Goal: Navigation & Orientation: Find specific page/section

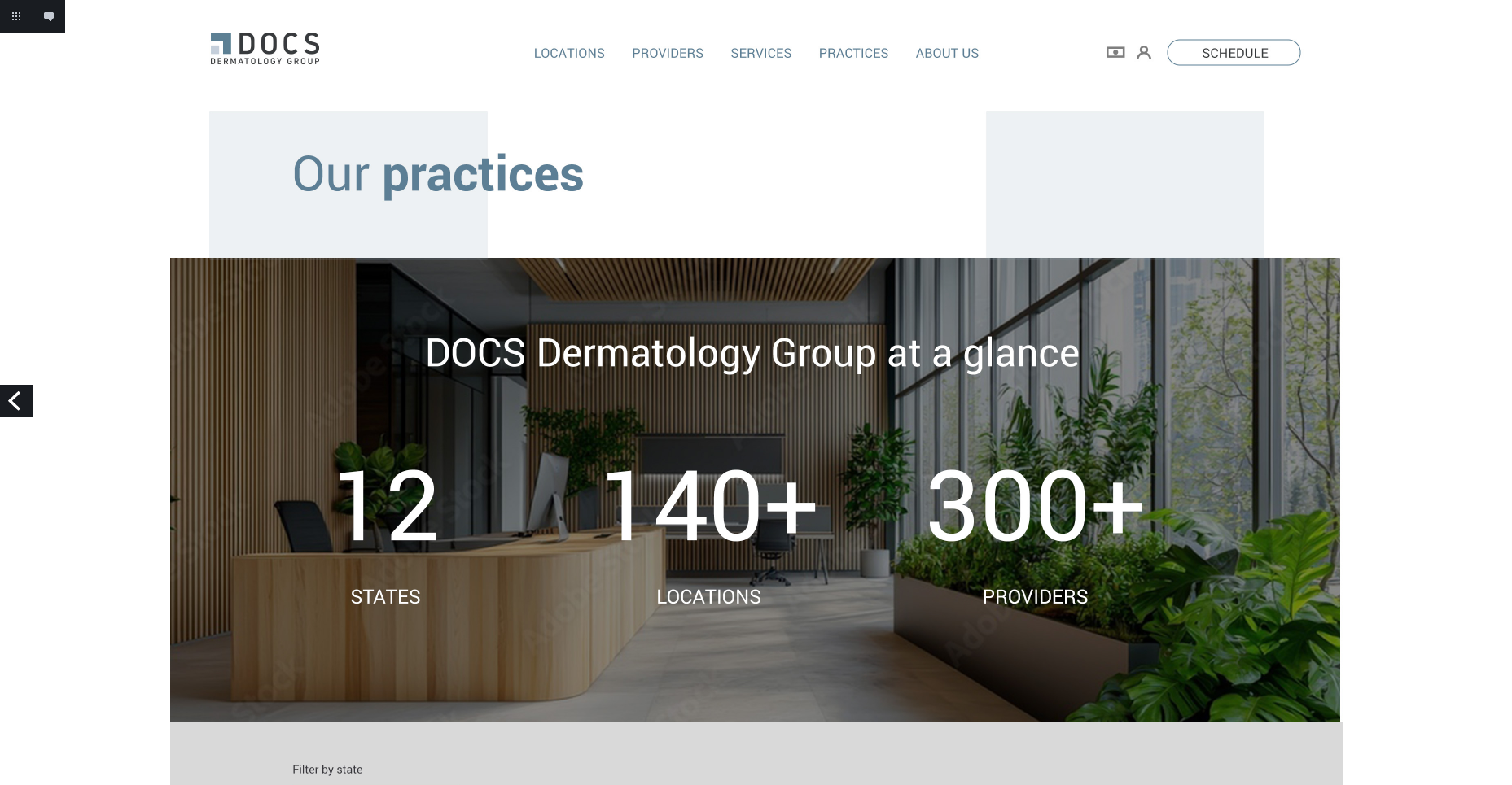
click at [24, 400] on link "Previous" at bounding box center [16, 400] width 32 height 32
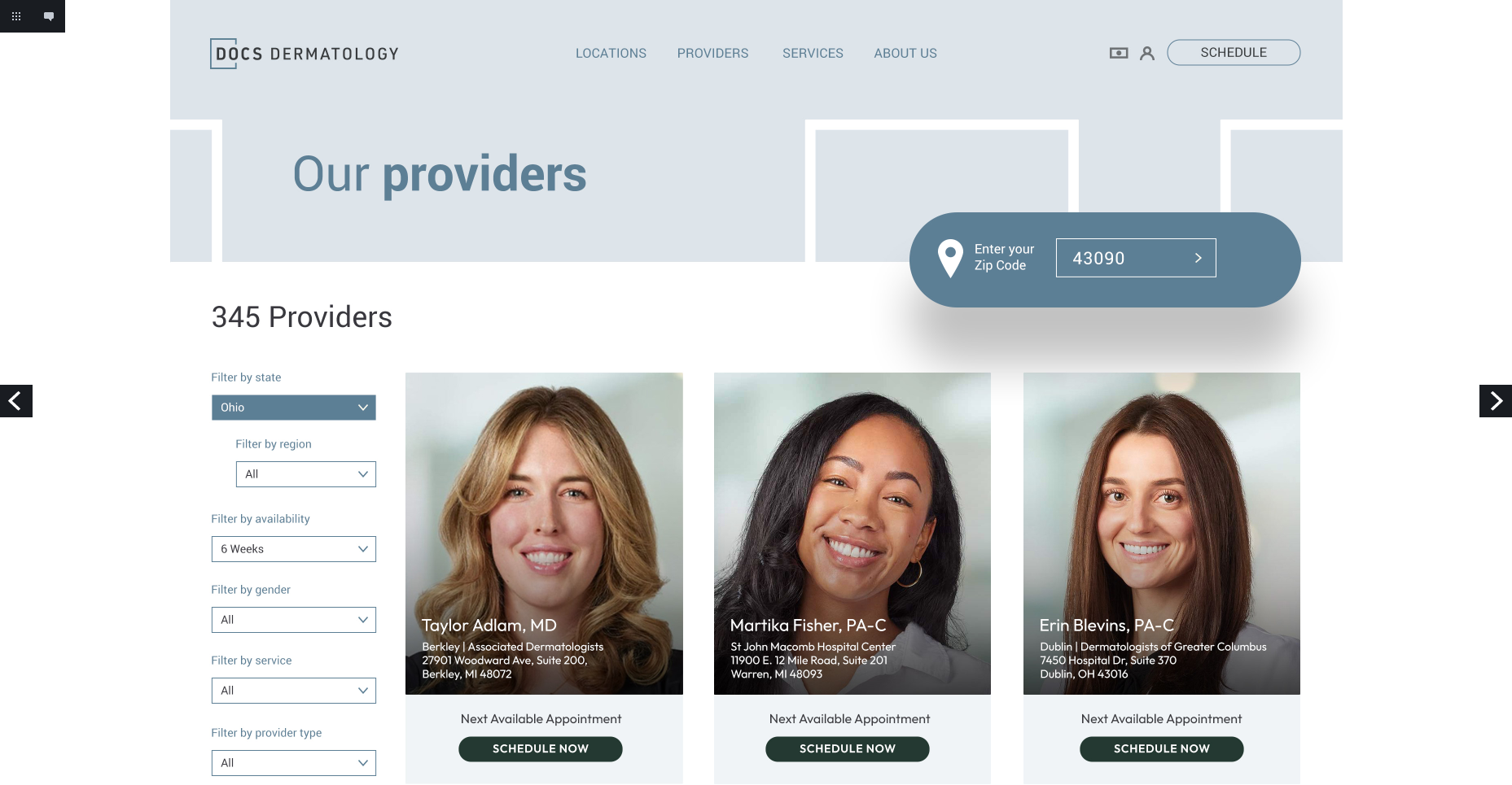
click at [22, 409] on link "Previous" at bounding box center [16, 400] width 32 height 32
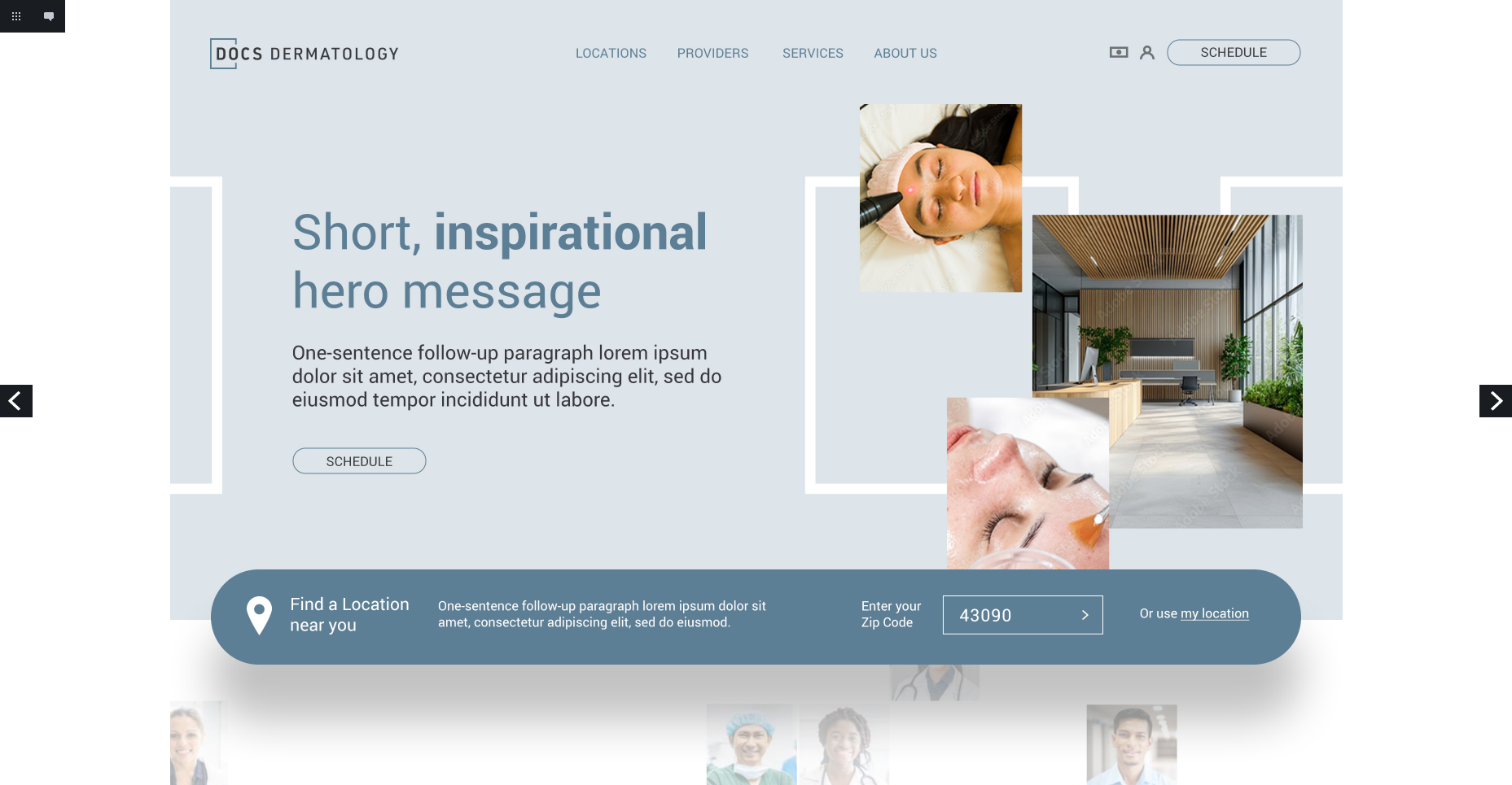
click at [26, 395] on link "Previous" at bounding box center [16, 400] width 32 height 32
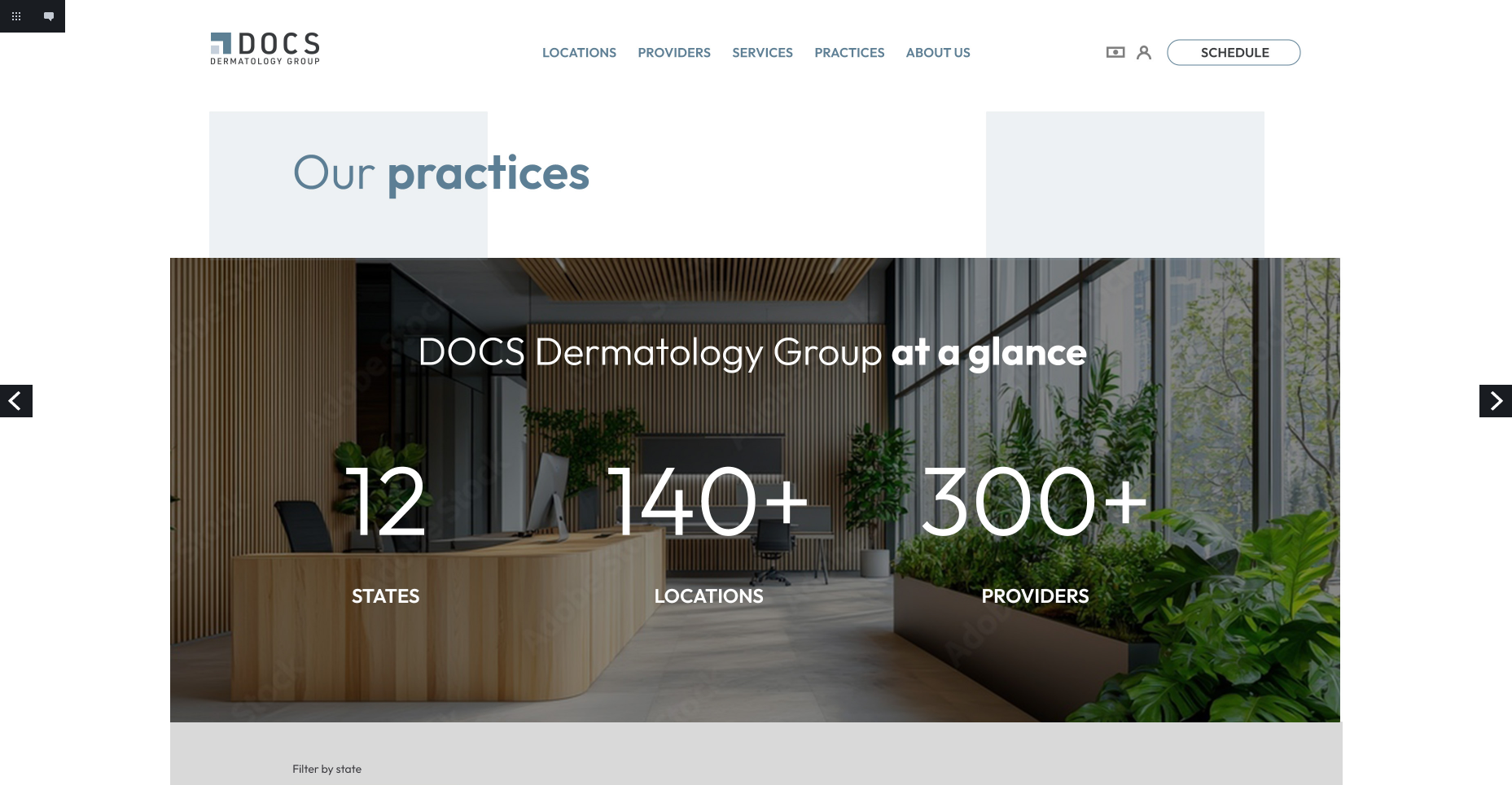
click at [25, 396] on link "Previous" at bounding box center [16, 400] width 32 height 32
